Goal: Transaction & Acquisition: Purchase product/service

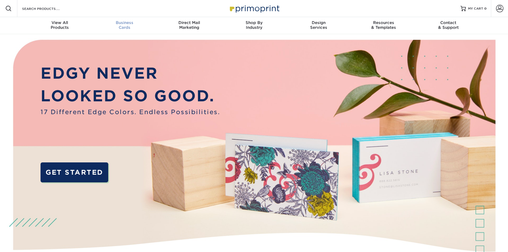
click at [127, 27] on div "Business Cards" at bounding box center [124, 25] width 65 height 10
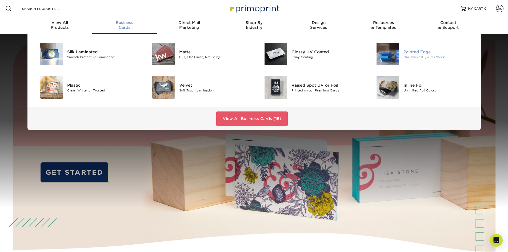
click at [422, 54] on div "Painted Edge" at bounding box center [438, 52] width 71 height 6
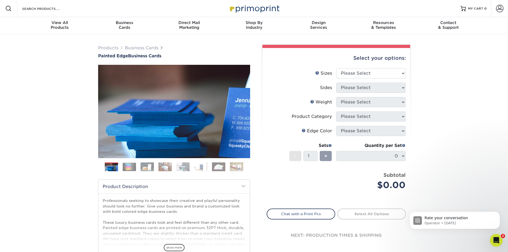
click at [129, 169] on img at bounding box center [129, 167] width 13 height 8
